Goal: Task Accomplishment & Management: Manage account settings

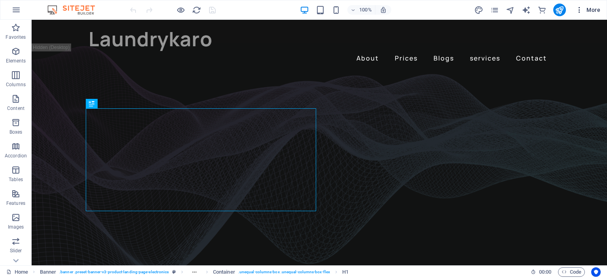
click at [575, 8] on icon "button" at bounding box center [579, 10] width 8 height 8
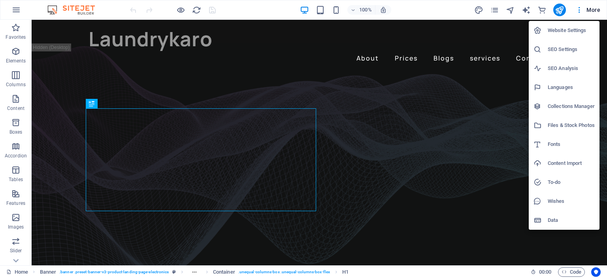
click at [593, 6] on div at bounding box center [303, 139] width 607 height 278
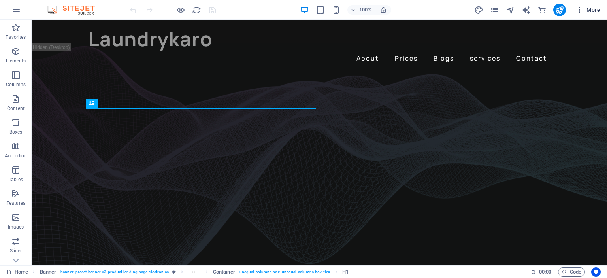
click at [578, 9] on icon "button" at bounding box center [579, 10] width 8 height 8
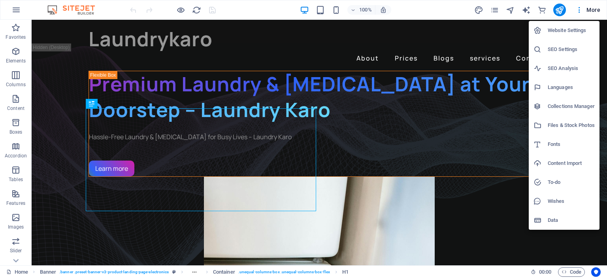
click at [560, 6] on div at bounding box center [303, 139] width 607 height 278
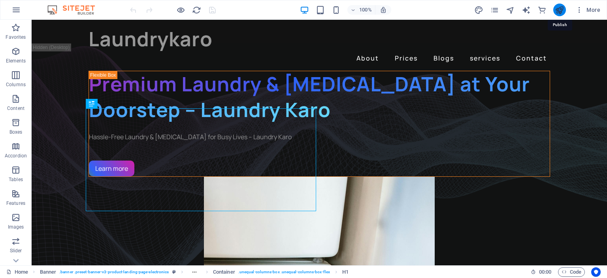
click at [560, 10] on icon "publish" at bounding box center [559, 10] width 9 height 9
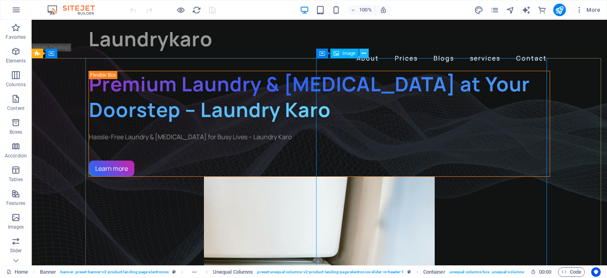
click at [365, 51] on icon at bounding box center [364, 53] width 4 height 8
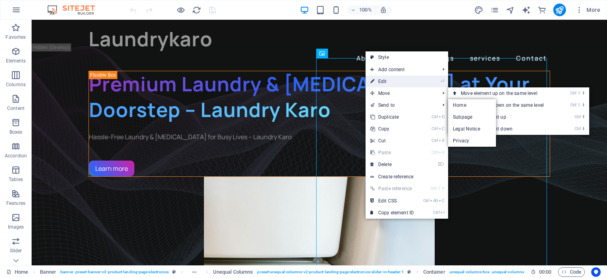
click at [397, 83] on link "⏎ Edit" at bounding box center [391, 81] width 53 height 12
select select "px"
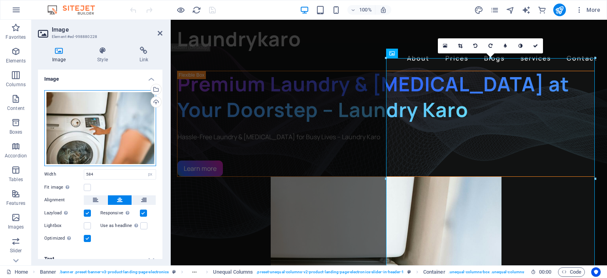
click at [132, 128] on div "Drag files here, click to choose files or select files from Files or our free s…" at bounding box center [100, 128] width 112 height 76
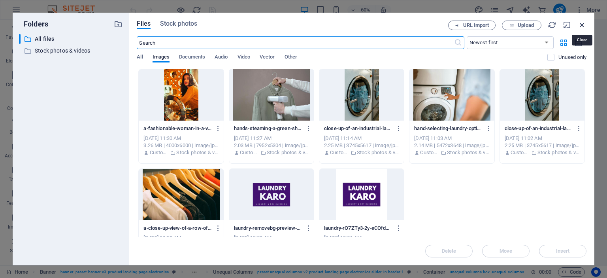
click at [582, 23] on icon "button" at bounding box center [582, 25] width 9 height 9
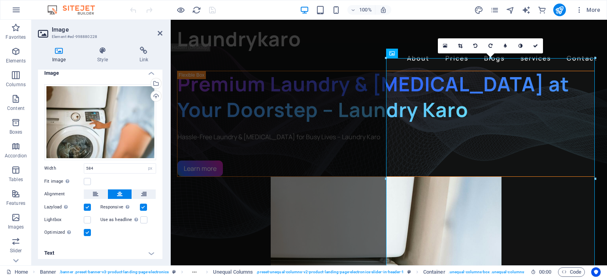
scroll to position [8, 0]
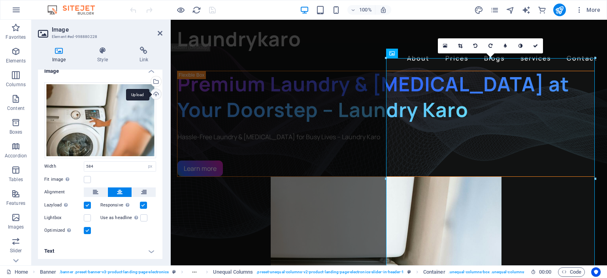
drag, startPoint x: 163, startPoint y: 106, endPoint x: 156, endPoint y: 91, distance: 15.7
click at [156, 91] on div "Image Style Link Image Drag files here, click to choose files or select files f…" at bounding box center [100, 152] width 137 height 225
click at [94, 48] on icon at bounding box center [102, 51] width 39 height 8
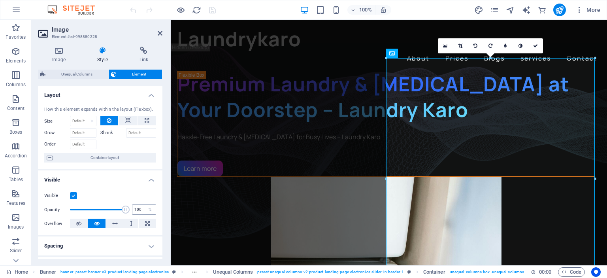
drag, startPoint x: 122, startPoint y: 209, endPoint x: 140, endPoint y: 208, distance: 18.2
click at [140, 208] on div "Opacity 100 %" at bounding box center [100, 209] width 112 height 12
click at [76, 222] on icon at bounding box center [79, 223] width 6 height 9
click at [95, 220] on icon at bounding box center [97, 223] width 6 height 9
click at [75, 195] on label at bounding box center [73, 195] width 7 height 7
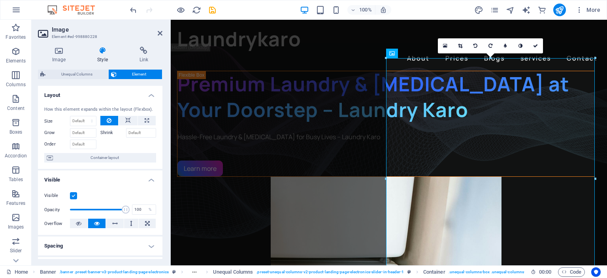
click at [0, 0] on input "Visible" at bounding box center [0, 0] width 0 height 0
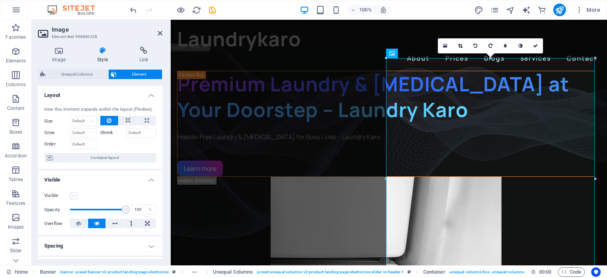
click at [75, 195] on label at bounding box center [73, 195] width 7 height 7
click at [0, 0] on input "Visible" at bounding box center [0, 0] width 0 height 0
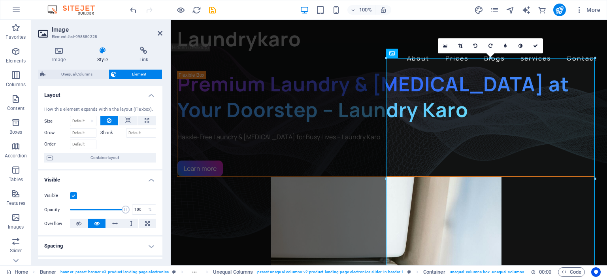
click at [75, 195] on label at bounding box center [73, 195] width 7 height 7
click at [0, 0] on input "Visible" at bounding box center [0, 0] width 0 height 0
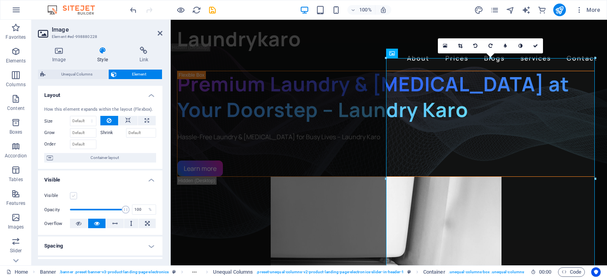
click at [75, 195] on label at bounding box center [73, 195] width 7 height 7
click at [0, 0] on input "Visible" at bounding box center [0, 0] width 0 height 0
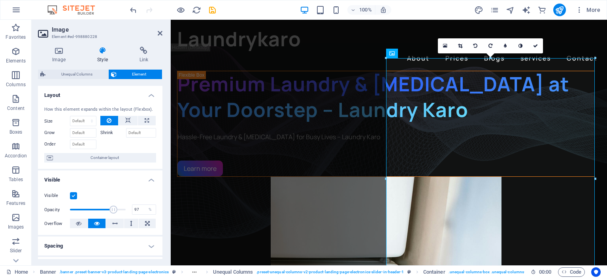
type input "98"
click at [123, 209] on span at bounding box center [125, 209] width 8 height 8
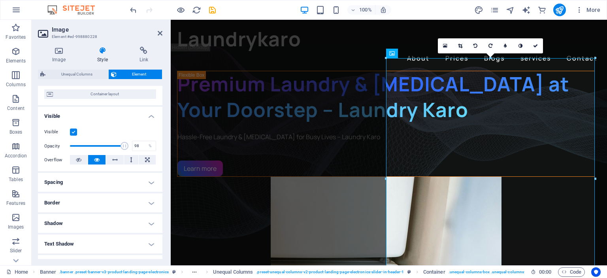
scroll to position [66, 0]
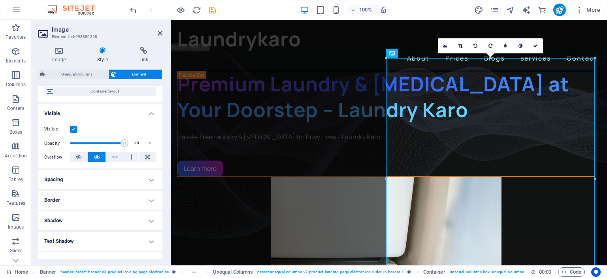
click at [146, 193] on h4 "Border" at bounding box center [100, 199] width 124 height 19
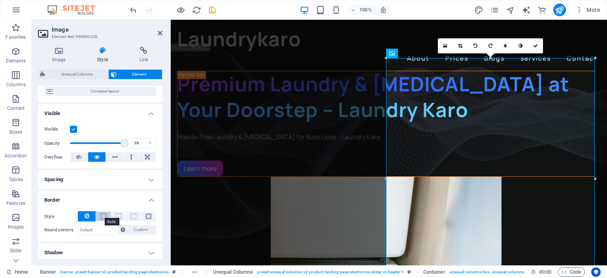
click at [105, 215] on span at bounding box center [104, 216] width 6 height 6
click at [131, 213] on span at bounding box center [134, 216] width 6 height 6
drag, startPoint x: 85, startPoint y: 213, endPoint x: 104, endPoint y: 209, distance: 19.6
click at [85, 213] on icon at bounding box center [87, 215] width 5 height 9
drag, startPoint x: 160, startPoint y: 176, endPoint x: 160, endPoint y: 200, distance: 23.7
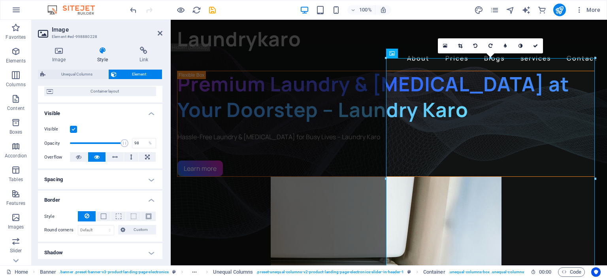
click at [160, 199] on ul "Layout How this element expands within the layout (Flexbox). Size Default auto …" at bounding box center [100, 202] width 124 height 366
click at [141, 251] on h4 "Shadow" at bounding box center [100, 252] width 124 height 19
click at [522, 44] on icon at bounding box center [520, 45] width 4 height 5
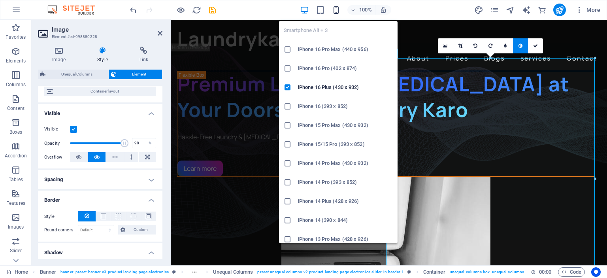
click at [333, 8] on icon "button" at bounding box center [336, 10] width 9 height 9
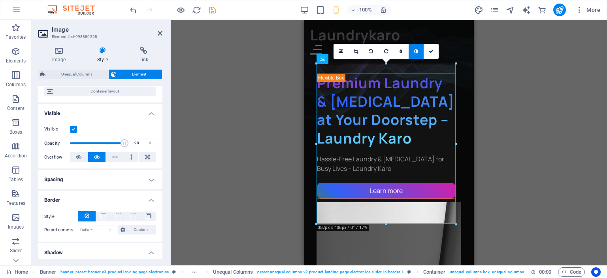
click at [527, 128] on div "Drag here to replace the existing content. Press “Ctrl” if you want to create a…" at bounding box center [389, 142] width 436 height 245
click at [402, 49] on icon at bounding box center [400, 51] width 3 height 5
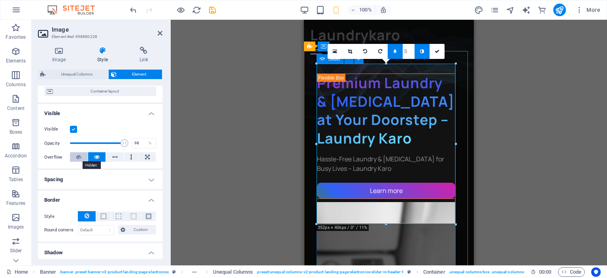
click at [81, 155] on icon at bounding box center [79, 156] width 6 height 9
click at [262, 142] on div "Drag here to replace the existing content. Press “Ctrl” if you want to create a…" at bounding box center [389, 142] width 436 height 245
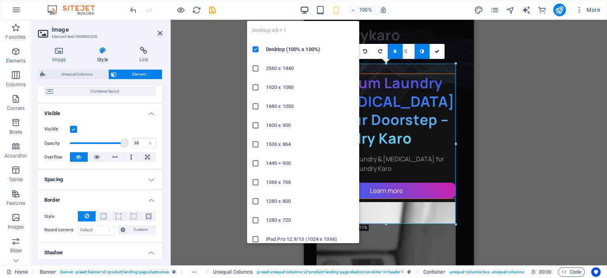
click at [306, 6] on icon "button" at bounding box center [304, 10] width 9 height 9
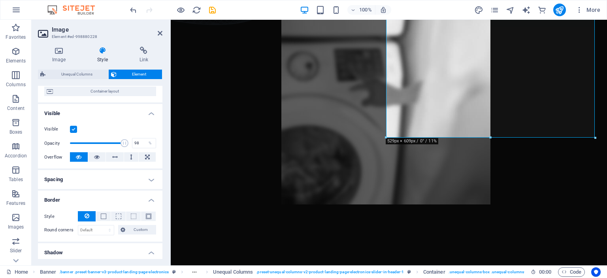
scroll to position [0, 0]
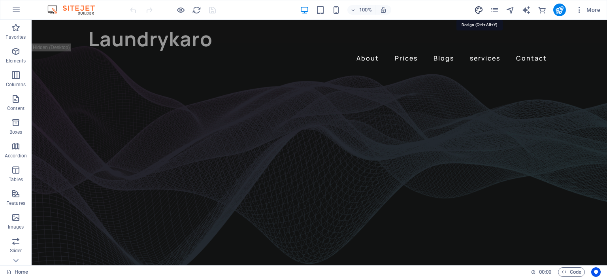
drag, startPoint x: 477, startPoint y: 7, endPoint x: 338, endPoint y: 15, distance: 139.3
click at [477, 7] on icon "design" at bounding box center [478, 10] width 9 height 9
select select "px"
select select "400"
select select "px"
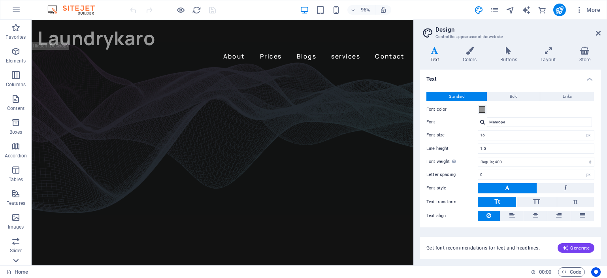
click at [17, 257] on icon at bounding box center [15, 260] width 11 height 11
click at [597, 30] on icon at bounding box center [598, 33] width 5 height 6
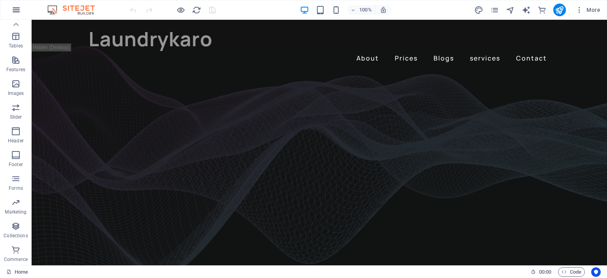
click at [16, 9] on icon "button" at bounding box center [15, 9] width 9 height 9
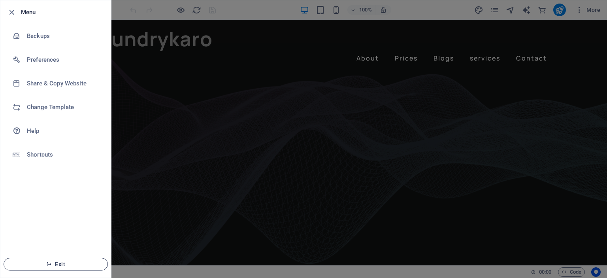
click at [58, 265] on span "Exit" at bounding box center [55, 264] width 91 height 6
